Goal: Find specific page/section: Find specific page/section

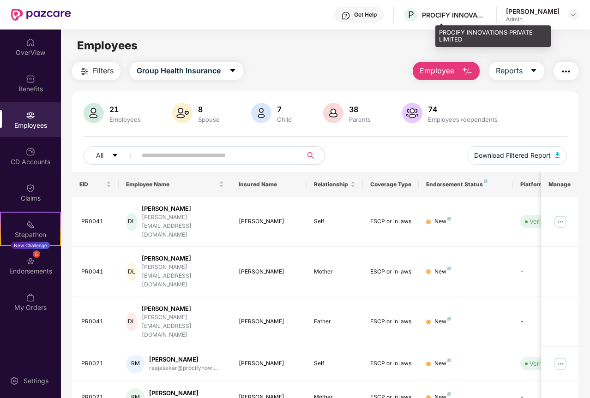
click at [460, 13] on div "PROCIFY INNOVATIONS PRIVATE LIMITED" at bounding box center [454, 15] width 65 height 9
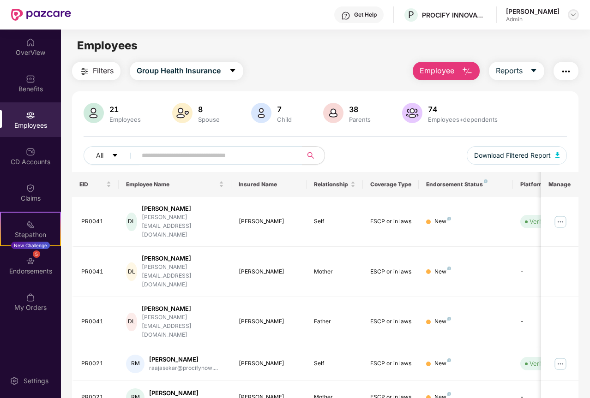
click at [572, 16] on img at bounding box center [573, 14] width 7 height 7
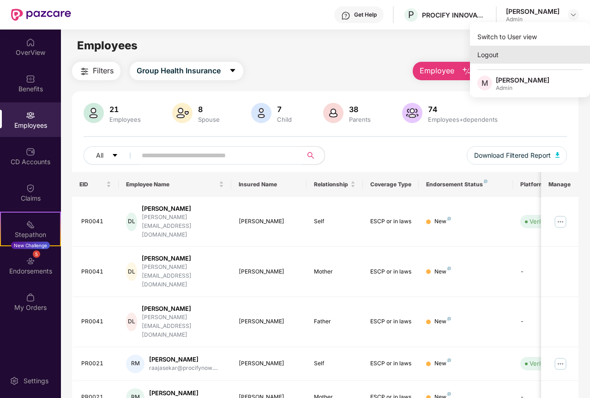
click at [502, 55] on div "Logout" at bounding box center [530, 55] width 120 height 18
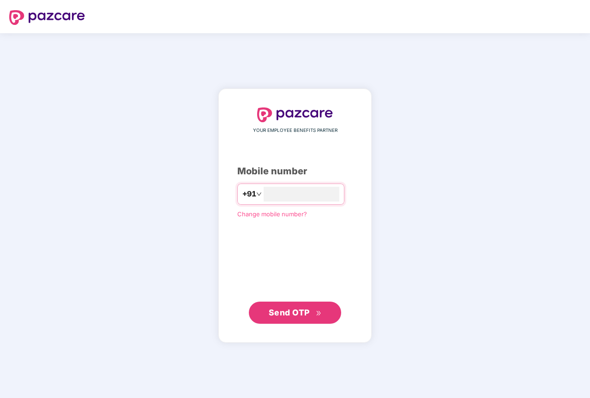
type input "**********"
click at [263, 314] on button "Send OTP" at bounding box center [295, 313] width 92 height 22
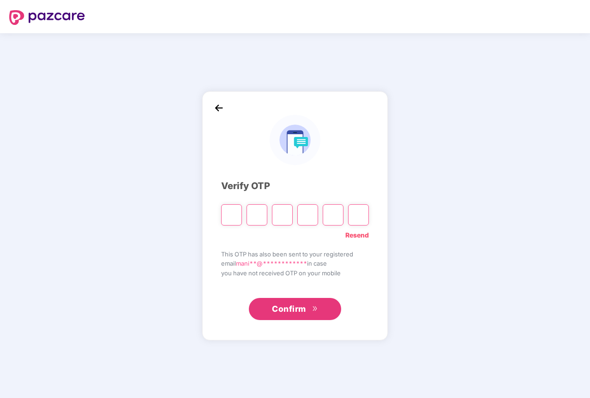
type input "*"
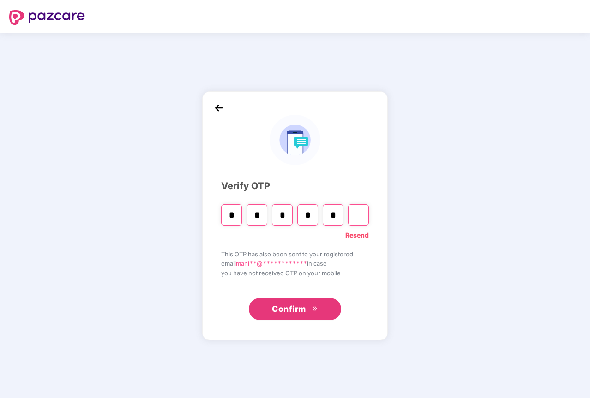
type input "*"
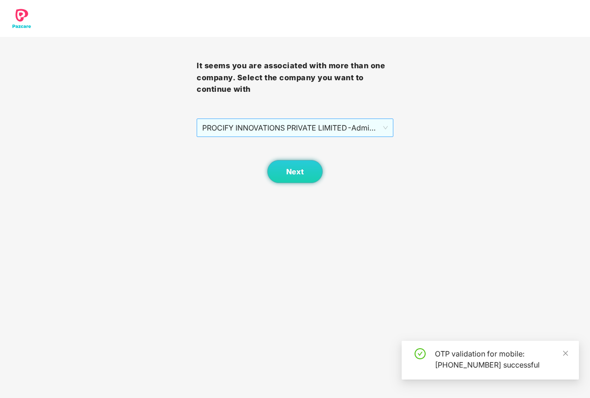
click at [299, 123] on span "PROCIFY INNOVATIONS PRIVATE LIMITED - Admin - ADMIN" at bounding box center [295, 128] width 186 height 18
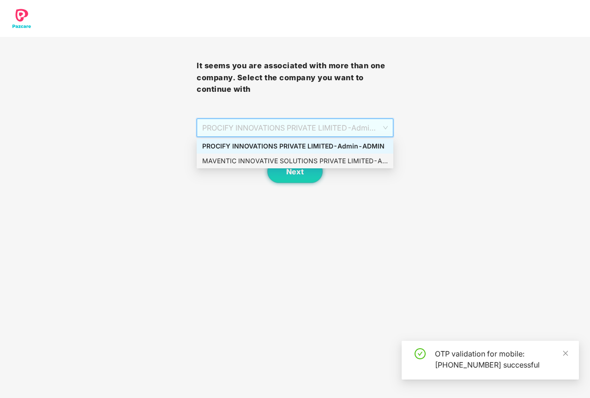
click at [289, 161] on div "MAVENTIC INNOVATIVE SOLUTIONS PRIVATE LIMITED - Admin - ADMIN" at bounding box center [295, 161] width 186 height 10
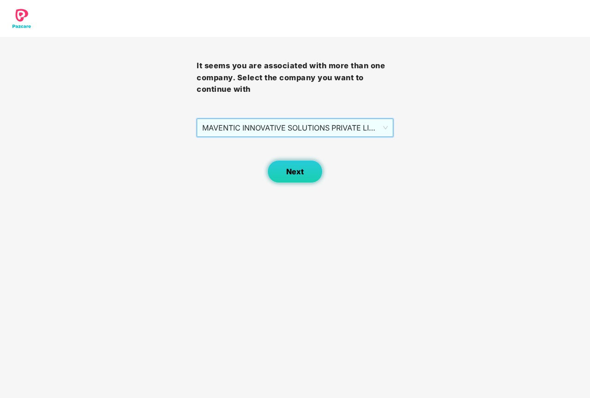
click at [292, 171] on span "Next" at bounding box center [295, 172] width 18 height 9
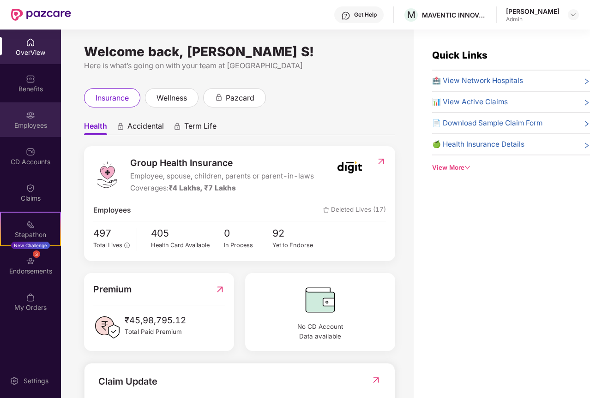
click at [27, 121] on div "Employees" at bounding box center [30, 125] width 61 height 9
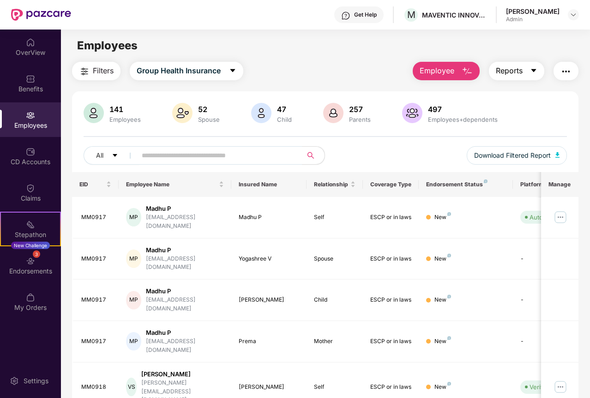
click at [534, 69] on icon "caret-down" at bounding box center [533, 70] width 5 height 3
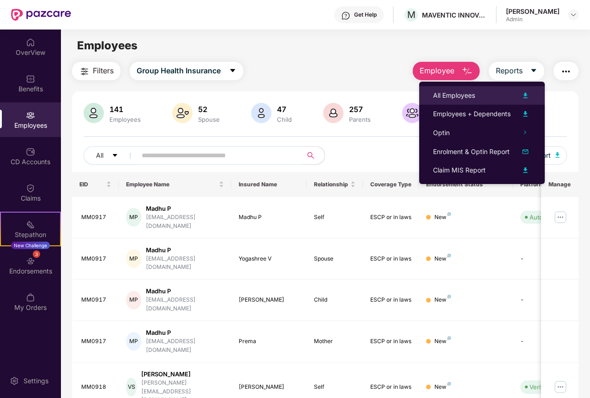
click at [497, 97] on div "All Employees" at bounding box center [482, 95] width 98 height 11
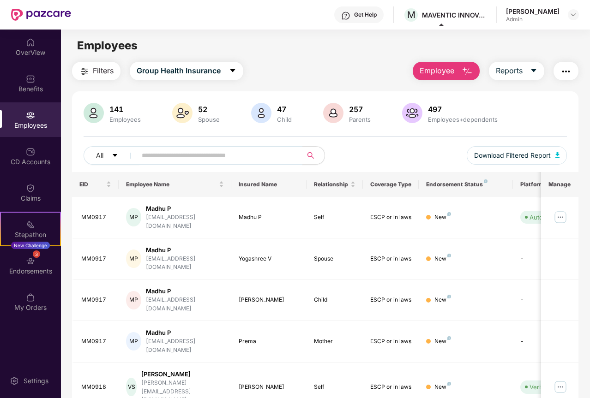
click at [156, 154] on input "text" at bounding box center [216, 156] width 148 height 14
click at [206, 153] on input "text" at bounding box center [216, 156] width 148 height 14
paste input "******"
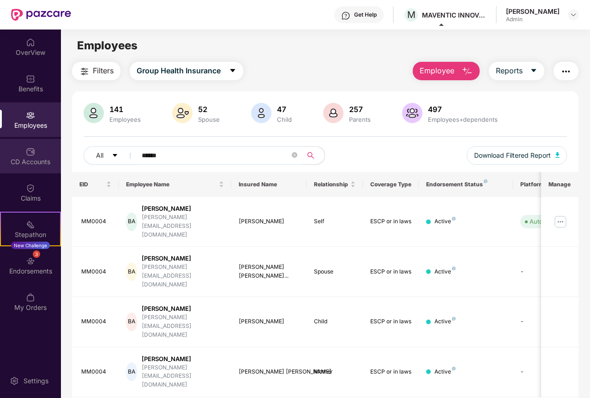
drag, startPoint x: 182, startPoint y: 153, endPoint x: 0, endPoint y: 139, distance: 182.9
click at [0, 143] on div "OverView Benefits Employees CD Accounts Claims Stepathon New Challenge 3 Endors…" at bounding box center [295, 214] width 590 height 369
paste input "text"
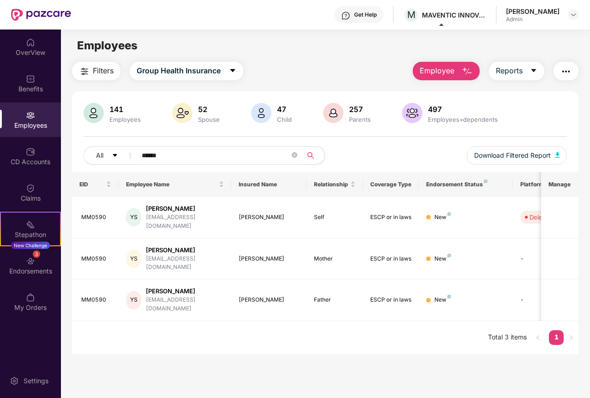
drag, startPoint x: 171, startPoint y: 157, endPoint x: 19, endPoint y: 130, distance: 154.7
click at [35, 143] on div "OverView Benefits Employees CD Accounts Claims Stepathon New Challenge 3 Endors…" at bounding box center [295, 214] width 590 height 369
paste input "text"
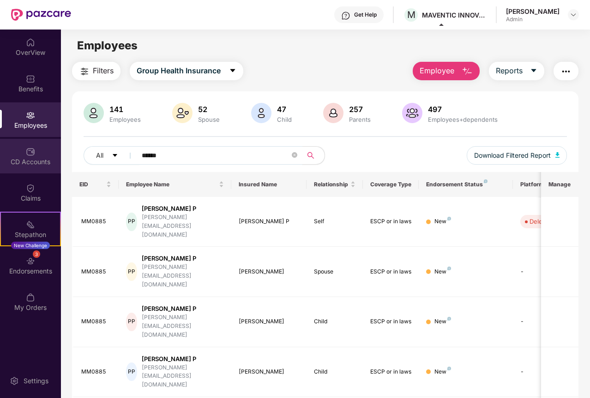
drag, startPoint x: 190, startPoint y: 158, endPoint x: 45, endPoint y: 150, distance: 145.7
click at [54, 155] on div "OverView Benefits Employees CD Accounts Claims Stepathon New Challenge 3 Endors…" at bounding box center [295, 214] width 590 height 369
paste input "text"
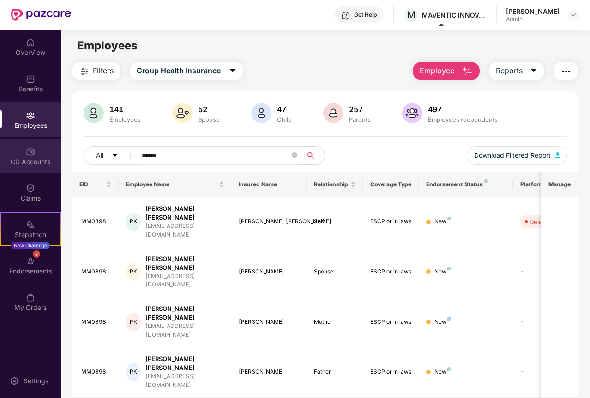
drag, startPoint x: 194, startPoint y: 149, endPoint x: 19, endPoint y: 154, distance: 175.1
click at [25, 153] on div "OverView Benefits Employees CD Accounts Claims Stepathon New Challenge 3 Endors…" at bounding box center [295, 214] width 590 height 369
paste input "text"
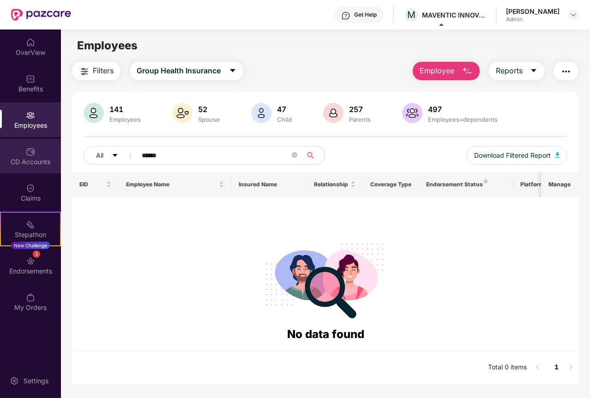
drag, startPoint x: 226, startPoint y: 151, endPoint x: 0, endPoint y: 143, distance: 225.9
click at [0, 144] on div "OverView Benefits Employees CD Accounts Claims Stepathon New Challenge 3 Endors…" at bounding box center [295, 214] width 590 height 369
paste input "text"
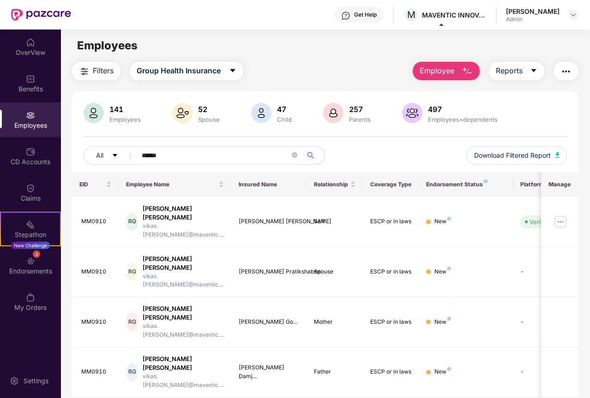
drag, startPoint x: 188, startPoint y: 153, endPoint x: 0, endPoint y: 139, distance: 188.5
click at [0, 139] on div "OverView Benefits Employees CD Accounts Claims Stepathon New Challenge 3 Endors…" at bounding box center [295, 214] width 590 height 369
paste input "text"
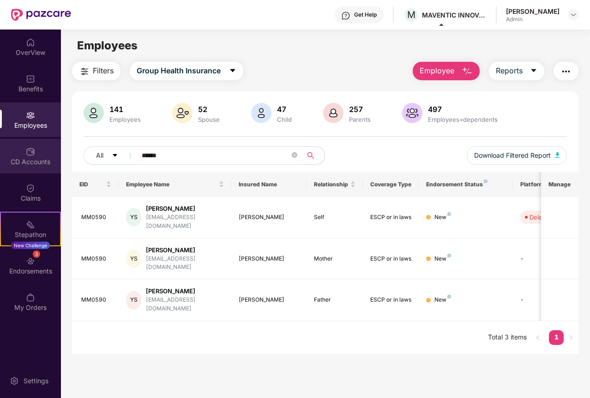
drag, startPoint x: 183, startPoint y: 156, endPoint x: 26, endPoint y: 149, distance: 157.1
click at [26, 149] on div "OverView Benefits Employees CD Accounts Claims Stepathon New Challenge 3 Endors…" at bounding box center [295, 214] width 590 height 369
paste input "text"
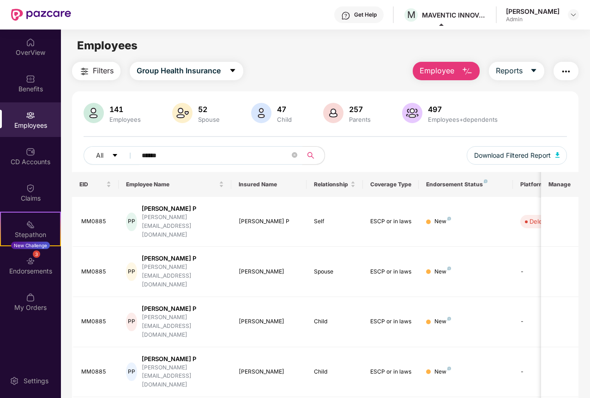
drag, startPoint x: 182, startPoint y: 159, endPoint x: 0, endPoint y: 138, distance: 183.1
click at [0, 147] on div "OverView Benefits Employees CD Accounts Claims Stepathon New Challenge 3 Endors…" at bounding box center [295, 214] width 590 height 369
paste input "text"
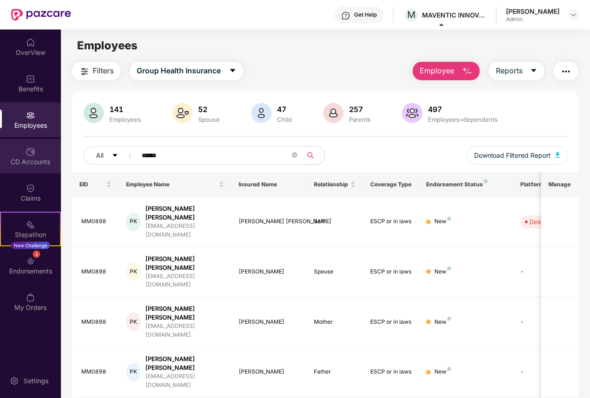
drag, startPoint x: 184, startPoint y: 151, endPoint x: 0, endPoint y: 152, distance: 184.2
click at [0, 152] on div "OverView Benefits Employees CD Accounts Claims Stepathon New Challenge 3 Endors…" at bounding box center [295, 214] width 590 height 369
paste input "text"
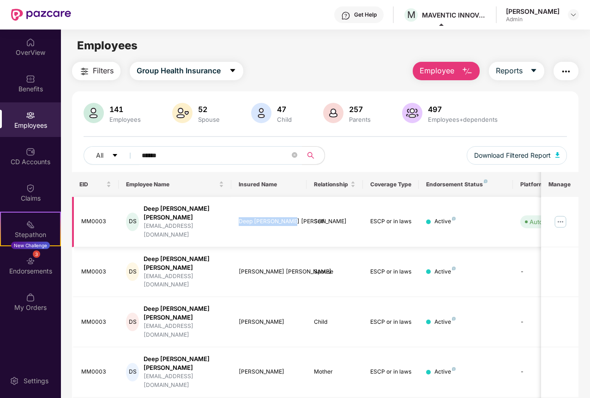
drag, startPoint x: 292, startPoint y: 212, endPoint x: 239, endPoint y: 215, distance: 53.6
click at [239, 217] on div "Deep [PERSON_NAME] [PERSON_NAME]" at bounding box center [269, 221] width 60 height 9
copy div "Deep [PERSON_NAME] [PERSON_NAME]"
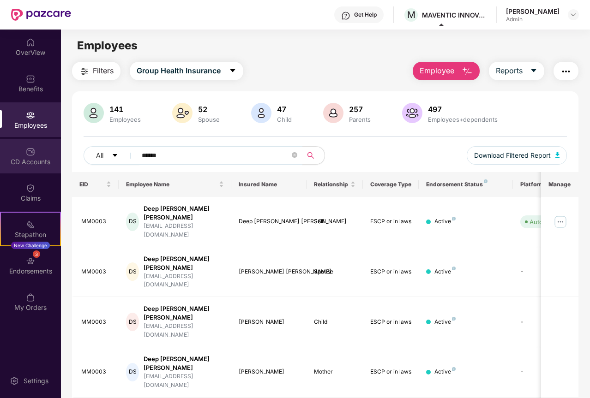
drag, startPoint x: 183, startPoint y: 152, endPoint x: 0, endPoint y: 150, distance: 183.3
click at [0, 151] on div "OverView Benefits Employees CD Accounts Claims Stepathon New Challenge 3 Endors…" at bounding box center [295, 214] width 590 height 369
paste input "text"
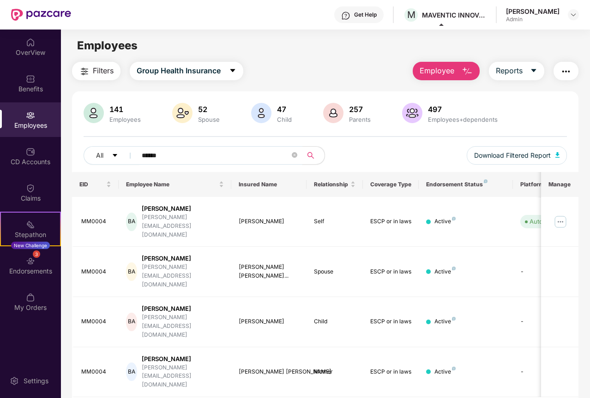
click at [183, 153] on input "******" at bounding box center [216, 156] width 148 height 14
type input "******"
